Goal: Transaction & Acquisition: Purchase product/service

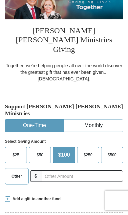
scroll to position [88, 0]
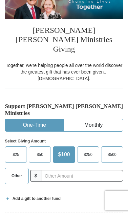
click at [7, 97] on div "$25 $50 $100 $250 $500 Other $" at bounding box center [64, 168] width 118 height 43
click at [6, 97] on span at bounding box center [7, 198] width 5 height 5
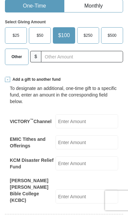
scroll to position [208, 0]
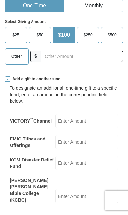
click at [56, 97] on label "KCM Disaster Relief Fund" at bounding box center [33, 163] width 46 height 13
click at [58, 97] on input "KCM Disaster Relief Fund" at bounding box center [87, 163] width 63 height 14
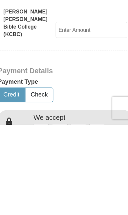
scroll to position [272, 0]
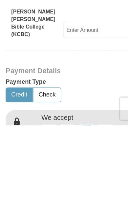
type input "200.00"
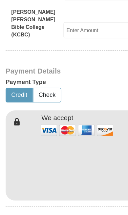
click at [95, 97] on img at bounding box center [68, 115] width 66 height 14
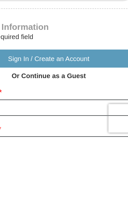
scroll to position [439, 0]
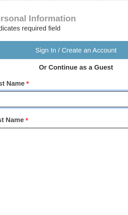
click at [36, 97] on input "First Name *" at bounding box center [64, 187] width 118 height 11
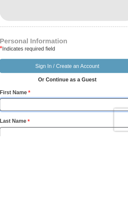
type input "[PERSON_NAME]"
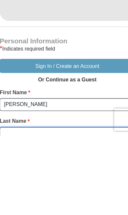
click at [45, 97] on input "Last Name *" at bounding box center [64, 213] width 118 height 11
type input "[PERSON_NAME]"
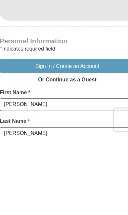
scroll to position [534, 0]
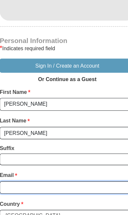
click at [56, 97] on input "Email *" at bounding box center [64, 165] width 118 height 11
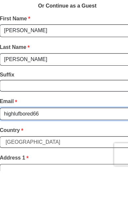
click at [18, 97] on input "highlufbored66" at bounding box center [64, 165] width 118 height 11
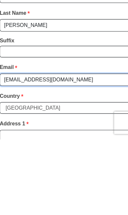
type input "[EMAIL_ADDRESS][DOMAIN_NAME]"
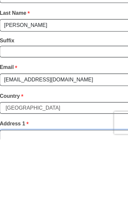
click at [48, 97] on input "Address 1 *" at bounding box center [64, 212] width 118 height 11
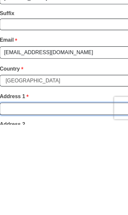
type input "2914"
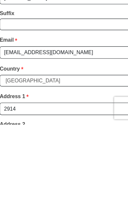
type input "Runnymeade Drive"
type input "Murfreesboro"
select select "TN"
type input "37127"
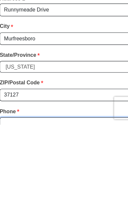
scroll to position [658, 0]
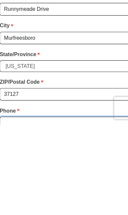
type input "2403518492"
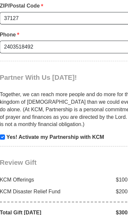
scroll to position [830, 0]
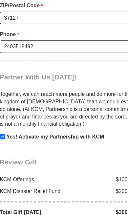
click at [5, 97] on input "checkbox" at bounding box center [7, 121] width 5 height 5
checkbox input "false"
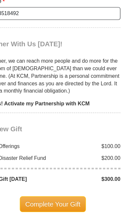
scroll to position [863, 0]
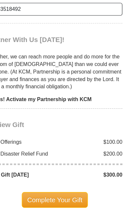
click at [13, 97] on div "KCM Offerings" at bounding box center [33, 125] width 63 height 7
